Goal: Task Accomplishment & Management: Use online tool/utility

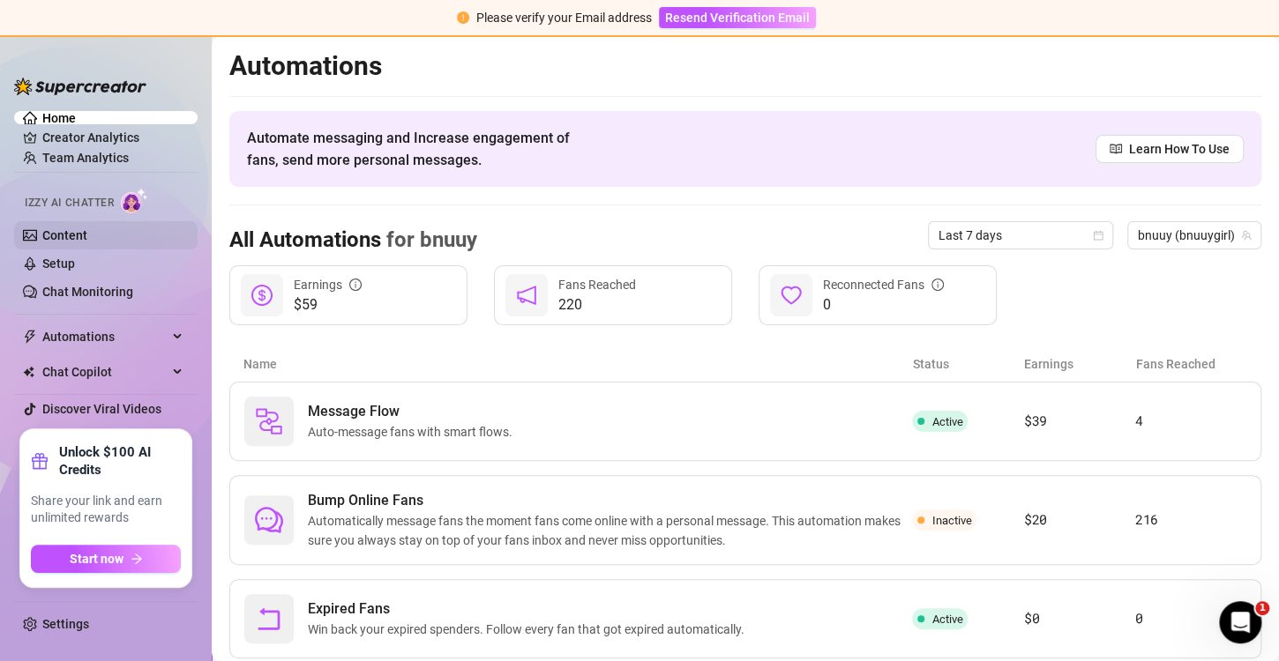
click at [87, 236] on link "Content" at bounding box center [64, 235] width 45 height 14
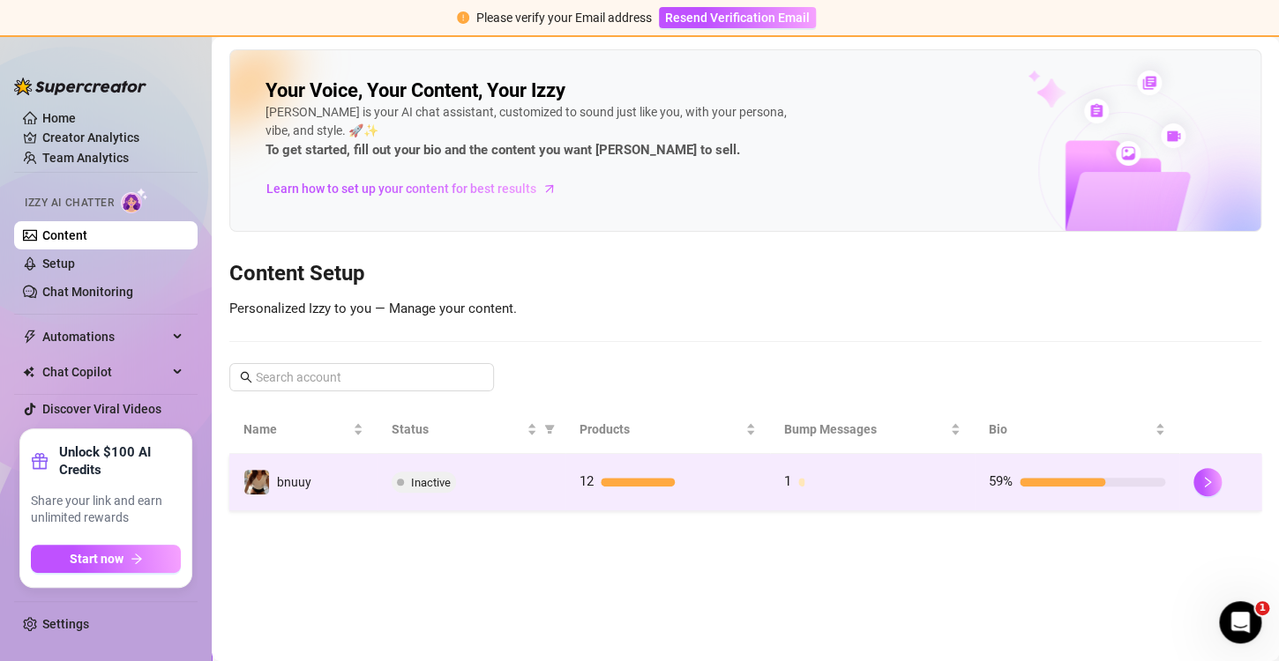
click at [818, 504] on td "1" at bounding box center [872, 482] width 205 height 57
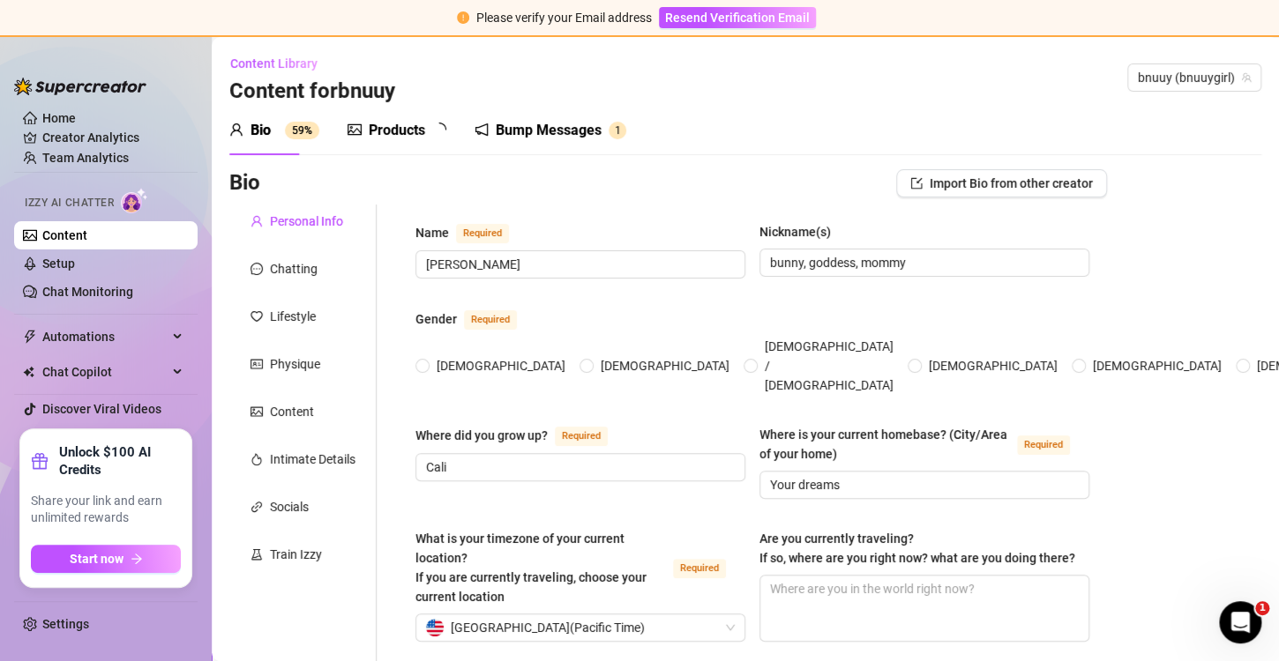
radio input "true"
type input "[DATE]"
click at [534, 117] on div "Bump Messages 1" at bounding box center [563, 130] width 152 height 49
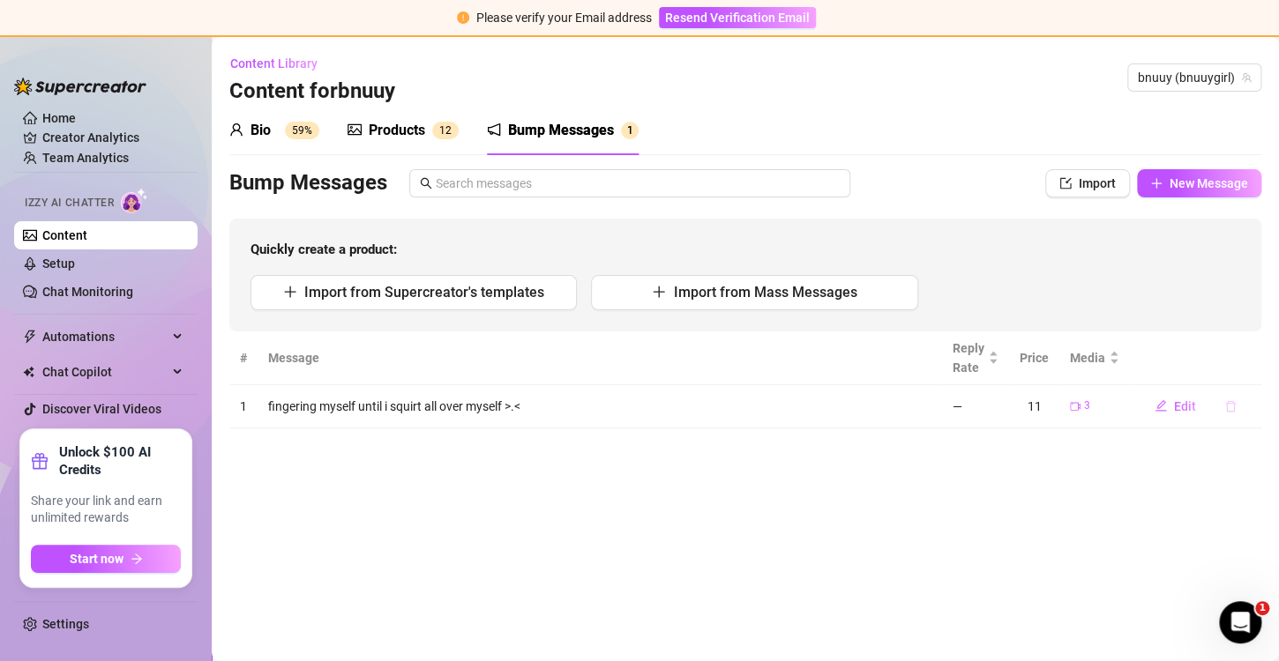
click at [1236, 407] on icon "delete" at bounding box center [1230, 406] width 12 height 12
click at [1240, 375] on span "Yes" at bounding box center [1233, 374] width 21 height 14
